Goal: Complete application form

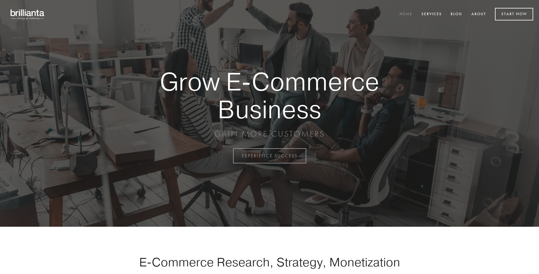
scroll to position [1529, 0]
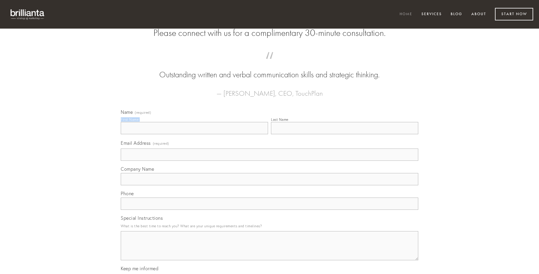
type input "[PERSON_NAME]"
click at [344, 134] on input "Last Name" at bounding box center [344, 128] width 147 height 12
type input "[PERSON_NAME]"
click at [269, 161] on input "Email Address (required)" at bounding box center [269, 154] width 297 height 12
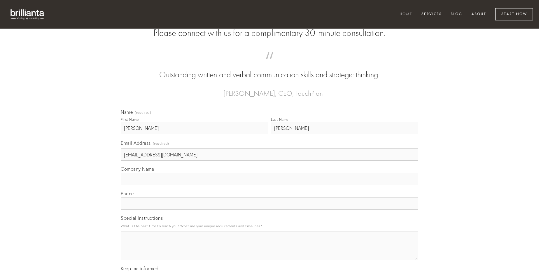
type input "[EMAIL_ADDRESS][DOMAIN_NAME]"
click at [269, 185] on input "Company Name" at bounding box center [269, 179] width 297 height 12
type input "vos"
click at [269, 210] on input "text" at bounding box center [269, 203] width 297 height 12
click at [269, 251] on textarea "Special Instructions" at bounding box center [269, 245] width 297 height 29
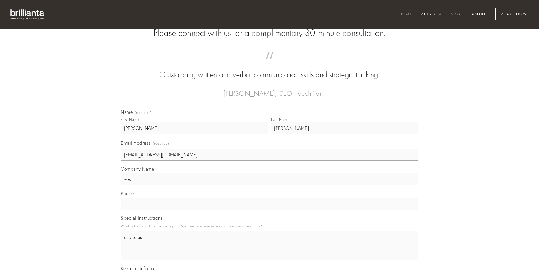
type textarea "capitulus"
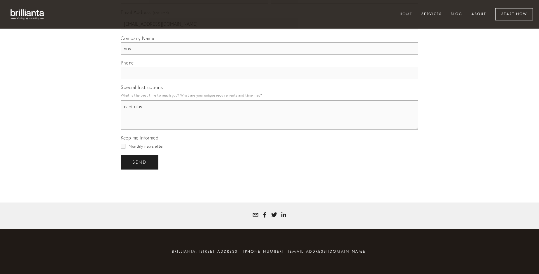
click at [140, 162] on span "send" at bounding box center [139, 162] width 14 height 5
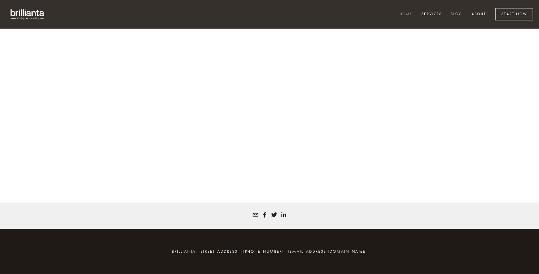
scroll to position [1521, 0]
